Goal: Task Accomplishment & Management: Manage account settings

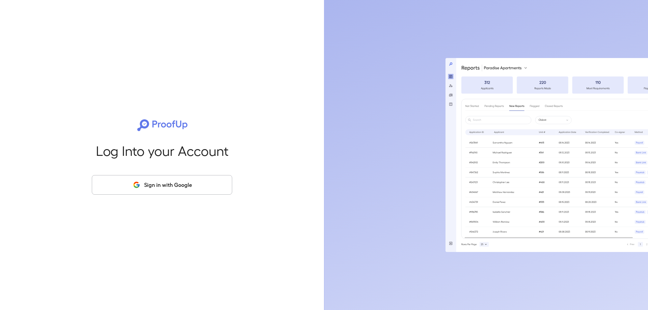
click at [195, 183] on button "Sign in with Google" at bounding box center [162, 185] width 140 height 20
click at [195, 179] on button "Sign in with Google" at bounding box center [162, 185] width 140 height 20
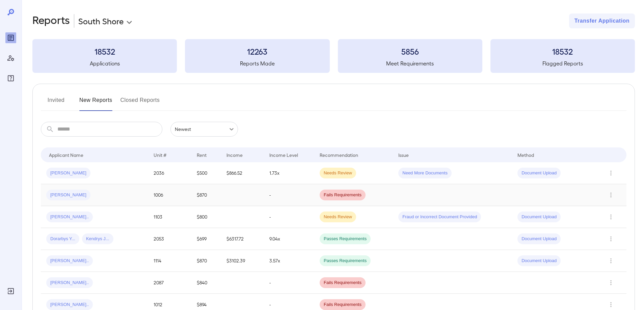
click at [105, 192] on div "[PERSON_NAME]" at bounding box center [94, 195] width 97 height 11
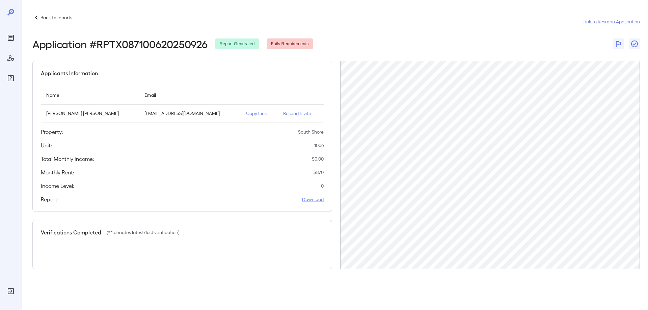
click at [291, 115] on p "Resend Invite" at bounding box center [300, 113] width 35 height 7
click at [41, 15] on p "Back to reports" at bounding box center [57, 17] width 32 height 7
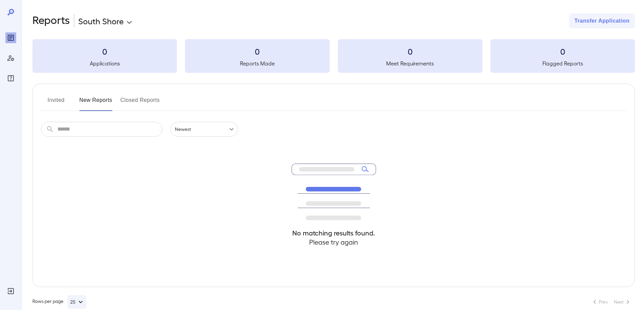
click at [60, 102] on button "Invited" at bounding box center [56, 103] width 30 height 16
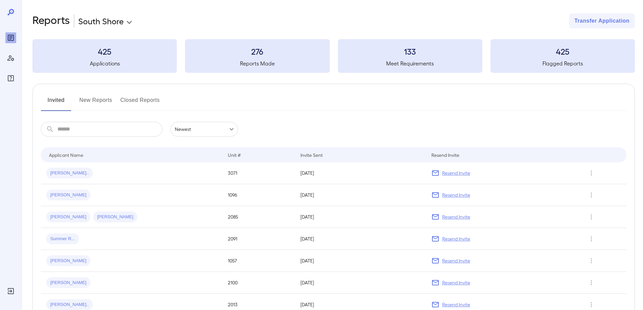
click at [137, 130] on input "text" at bounding box center [109, 129] width 105 height 15
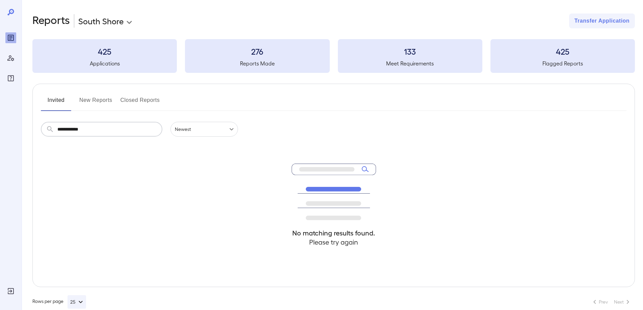
type input "**********"
drag, startPoint x: 105, startPoint y: 101, endPoint x: 102, endPoint y: 113, distance: 12.1
click at [105, 107] on button "New Reports" at bounding box center [95, 103] width 33 height 16
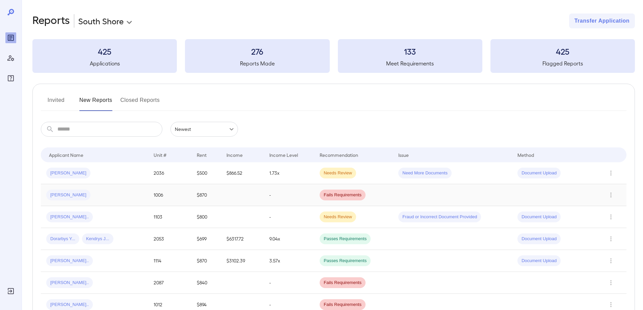
click at [91, 199] on div "[PERSON_NAME]" at bounding box center [94, 195] width 97 height 11
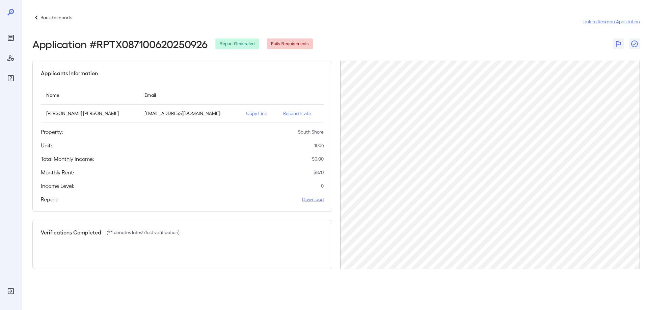
click at [46, 15] on p "Back to reports" at bounding box center [57, 17] width 32 height 7
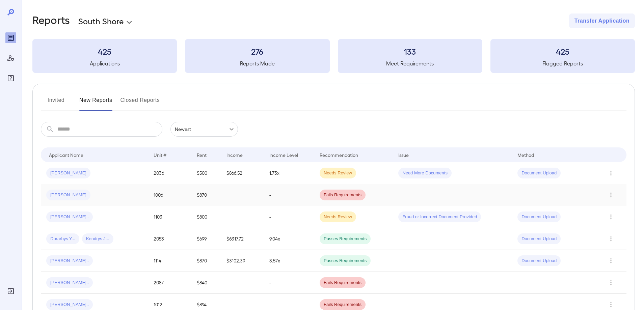
click at [111, 186] on td "[PERSON_NAME]" at bounding box center [94, 195] width 107 height 22
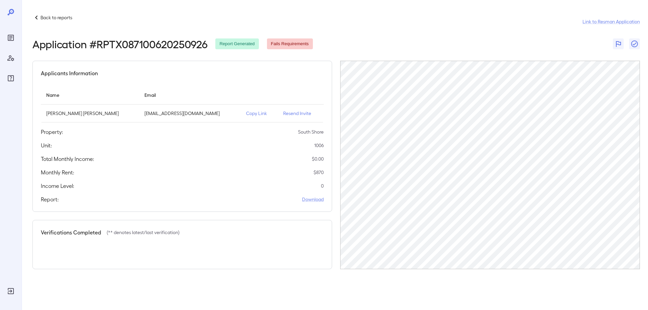
click at [283, 44] on span "Fails Requirements" at bounding box center [290, 44] width 46 height 6
click at [290, 114] on p "Resend Invite" at bounding box center [300, 113] width 35 height 7
click at [42, 15] on p "Back to reports" at bounding box center [57, 17] width 32 height 7
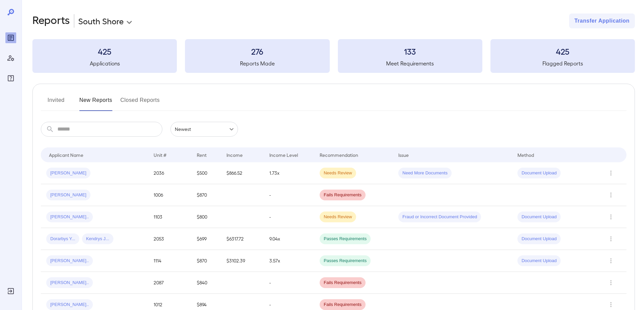
click at [61, 103] on button "Invited" at bounding box center [56, 103] width 30 height 16
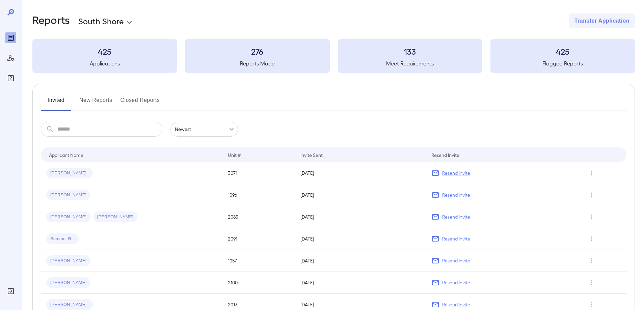
click at [158, 100] on button "Closed Reports" at bounding box center [141, 103] width 40 height 16
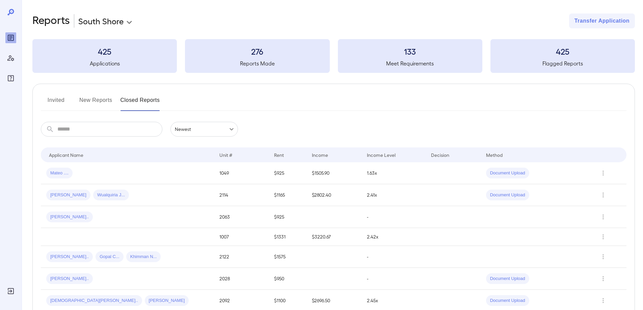
click at [106, 97] on button "New Reports" at bounding box center [95, 103] width 33 height 16
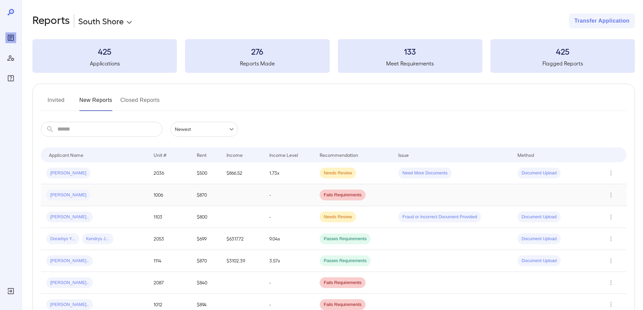
click at [355, 194] on span "Fails Requirements" at bounding box center [343, 195] width 46 height 6
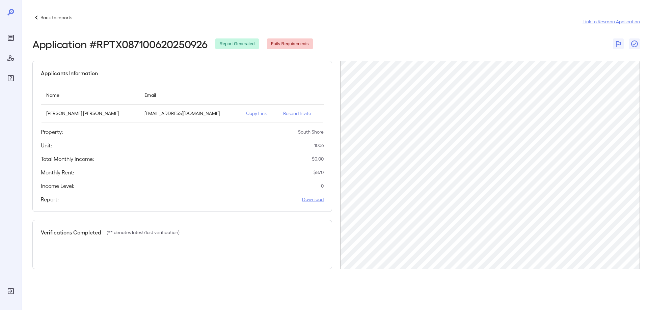
click at [38, 16] on icon at bounding box center [36, 18] width 8 height 8
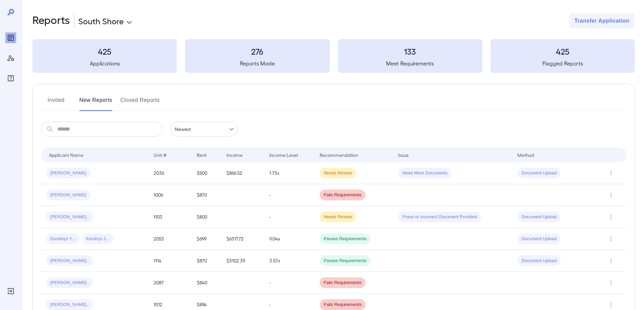
click at [59, 101] on button "Invited" at bounding box center [56, 103] width 30 height 16
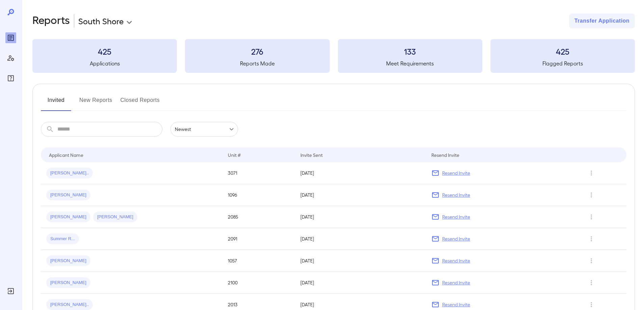
click at [100, 101] on button "New Reports" at bounding box center [95, 103] width 33 height 16
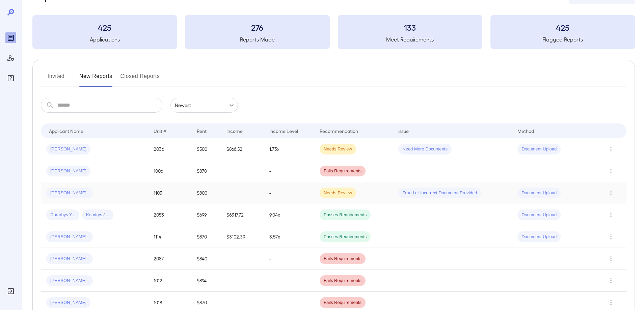
scroll to position [34, 0]
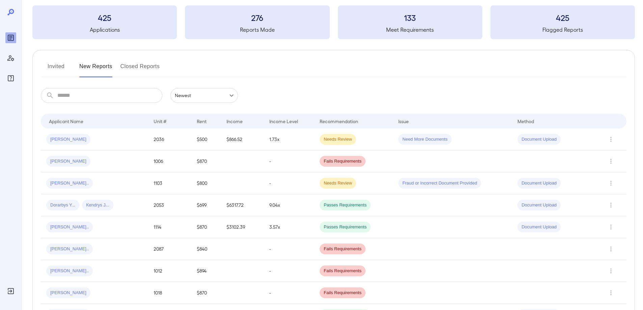
drag, startPoint x: 109, startPoint y: 167, endPoint x: 113, endPoint y: 166, distance: 4.8
click at [109, 167] on td "[PERSON_NAME]" at bounding box center [94, 162] width 107 height 22
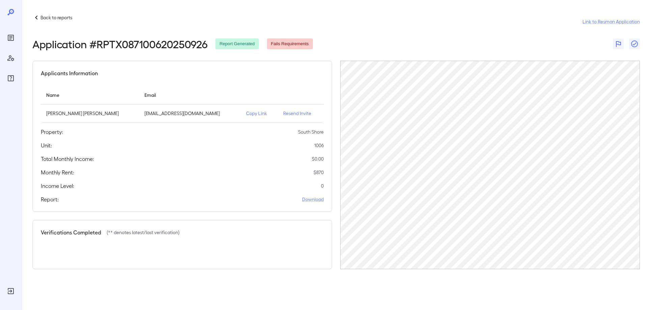
click at [246, 115] on p "Copy Link" at bounding box center [259, 113] width 27 height 7
click at [246, 116] on p "Copy Link" at bounding box center [259, 113] width 27 height 7
click at [246, 112] on p "Copy Link" at bounding box center [259, 113] width 27 height 7
click at [40, 19] on icon at bounding box center [36, 18] width 8 height 8
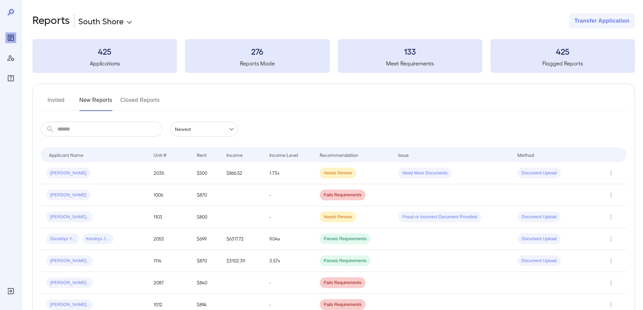
click at [57, 103] on button "Invited" at bounding box center [56, 103] width 30 height 16
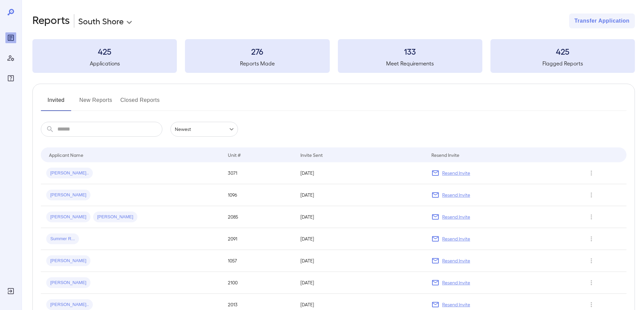
click at [108, 99] on button "New Reports" at bounding box center [95, 103] width 33 height 16
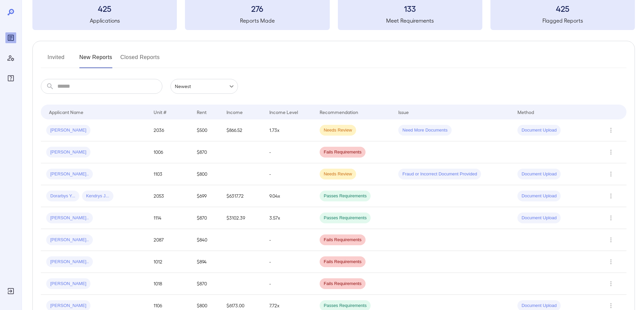
scroll to position [101, 0]
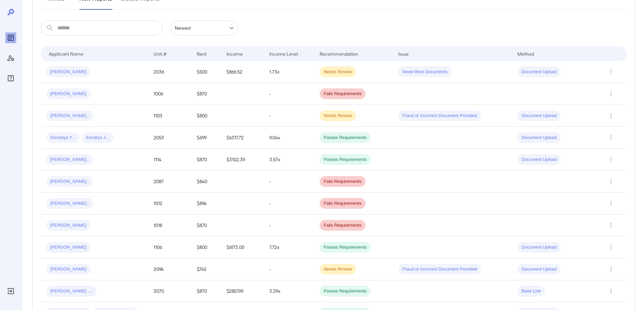
click at [79, 98] on div "[PERSON_NAME]" at bounding box center [94, 93] width 97 height 11
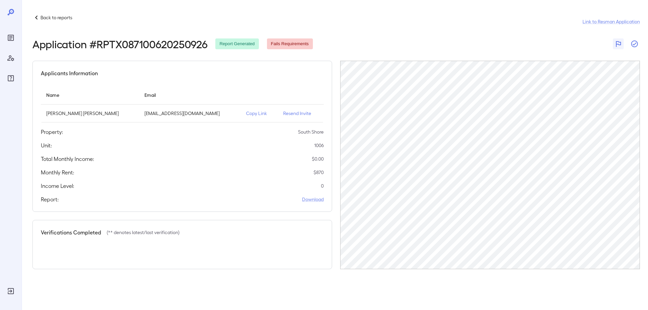
click at [637, 45] on icon "button" at bounding box center [635, 44] width 8 height 8
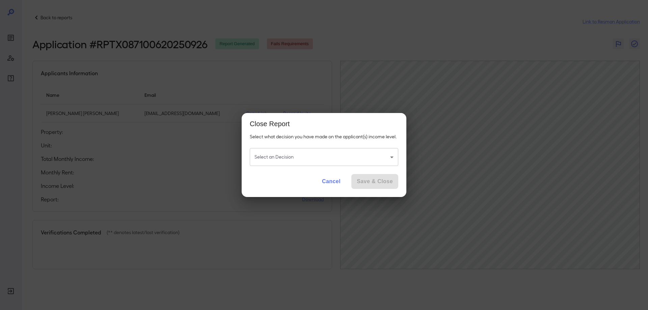
click at [308, 157] on body "Back to reports Link to Resman Application Application # RPTX087100620250926 Re…" at bounding box center [324, 155] width 648 height 310
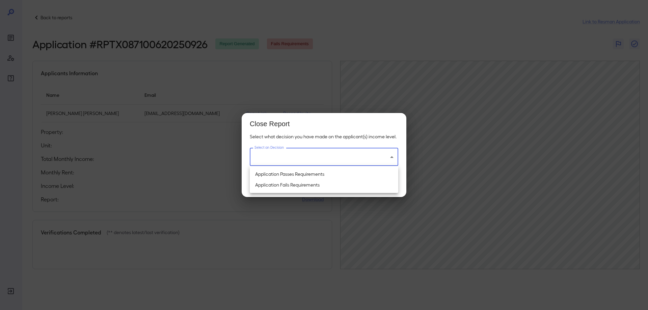
click at [310, 175] on li "Application Passes Requirements" at bounding box center [324, 174] width 149 height 11
type input "**********"
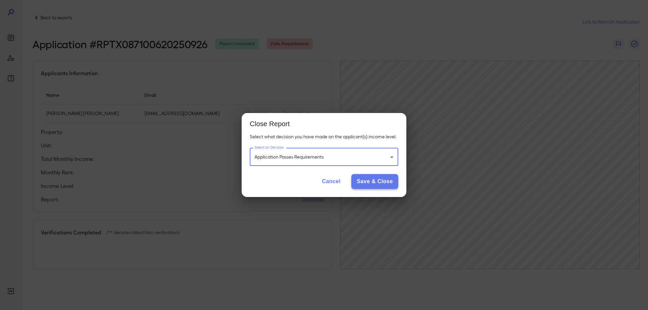
click at [375, 181] on button "Save & Close" at bounding box center [375, 181] width 47 height 15
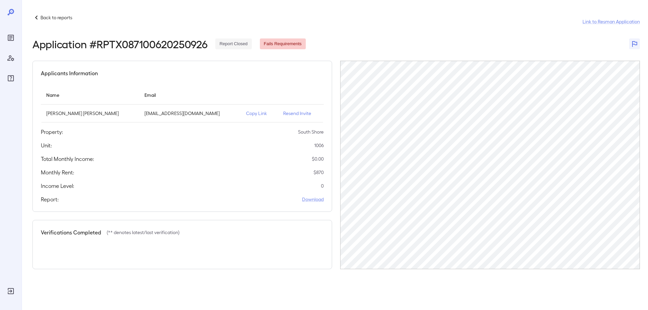
click at [38, 18] on icon at bounding box center [36, 18] width 8 height 8
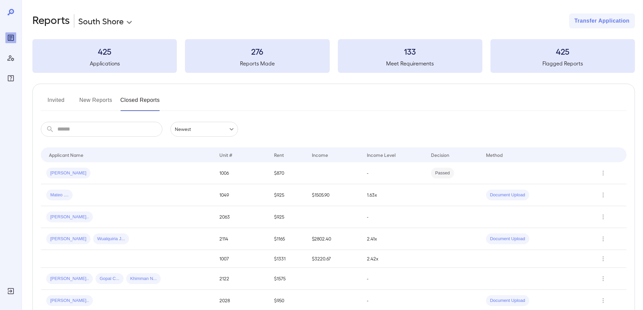
click at [95, 101] on button "New Reports" at bounding box center [95, 103] width 33 height 16
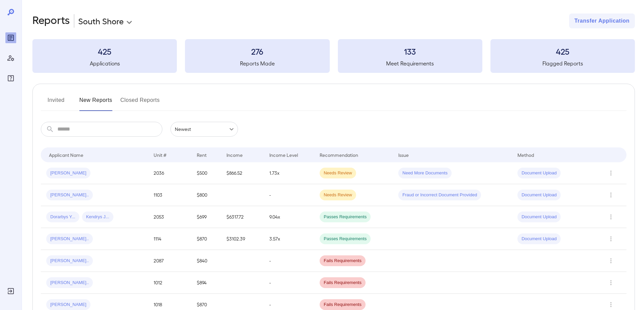
click at [61, 104] on button "Invited" at bounding box center [56, 103] width 30 height 16
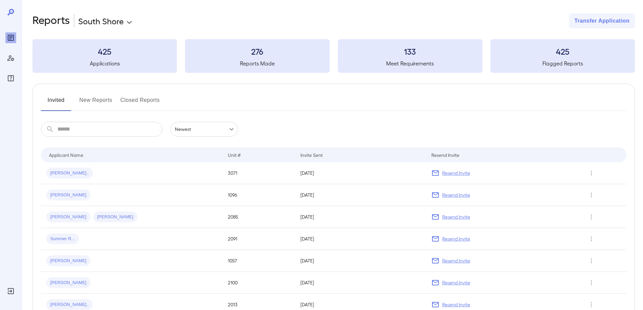
click at [157, 97] on button "Closed Reports" at bounding box center [141, 103] width 40 height 16
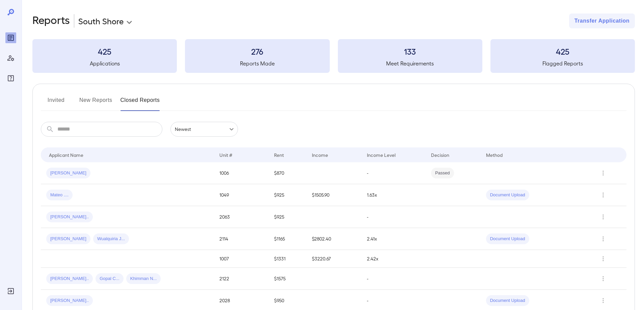
click at [110, 105] on button "New Reports" at bounding box center [95, 103] width 33 height 16
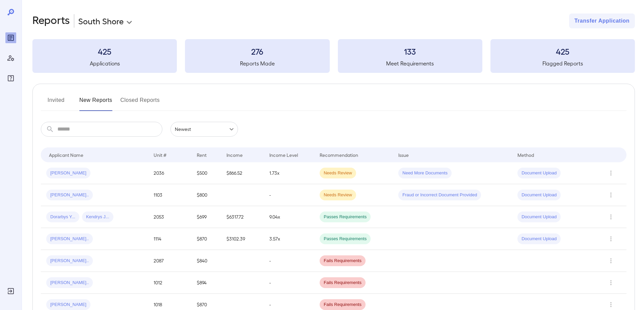
click at [66, 100] on button "Invited" at bounding box center [56, 103] width 30 height 16
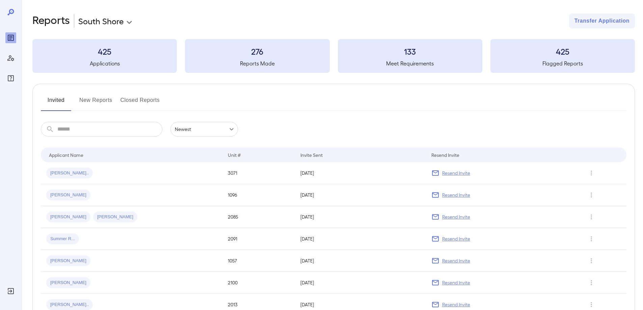
click at [95, 130] on input "text" at bounding box center [109, 129] width 105 height 15
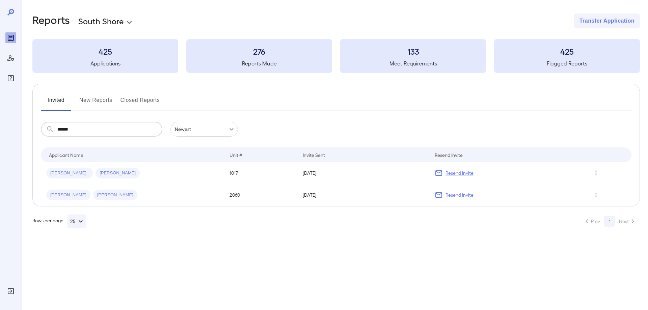
type input "******"
click at [144, 95] on div "Invited New Reports Closed Reports ​ ****** ​ Newest ****** Drop to group by Ap…" at bounding box center [336, 145] width 608 height 123
click at [142, 99] on button "Closed Reports" at bounding box center [141, 103] width 40 height 16
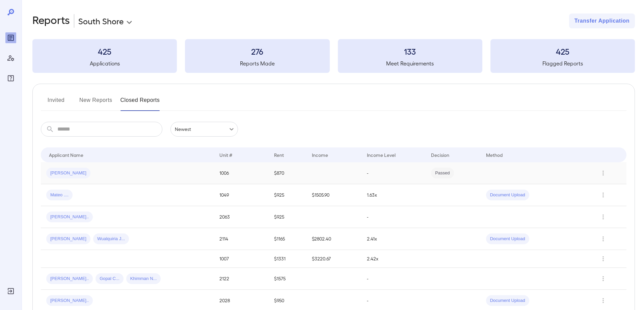
click at [125, 173] on div "[PERSON_NAME]" at bounding box center [127, 173] width 162 height 11
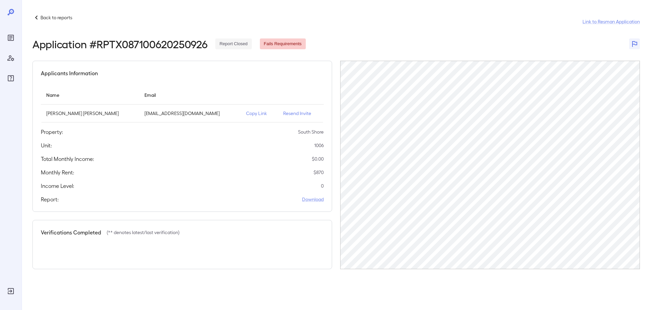
click at [283, 115] on p "Resend Invite" at bounding box center [300, 113] width 35 height 7
